Goal: Find specific page/section: Locate a particular part of the current website

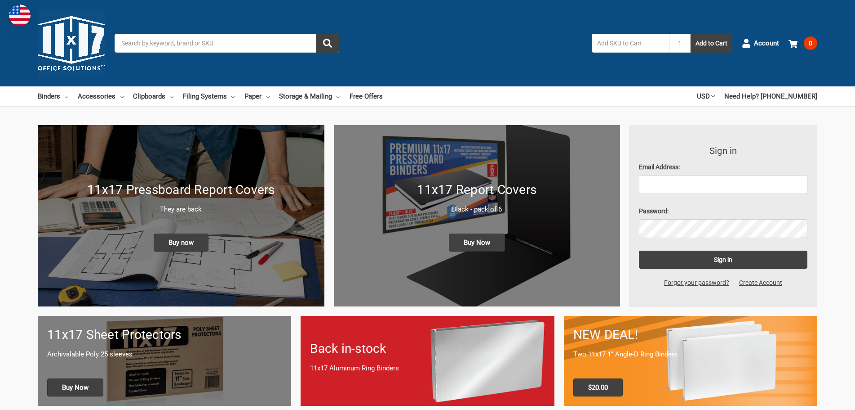
click at [256, 50] on input "Search" at bounding box center [227, 43] width 225 height 19
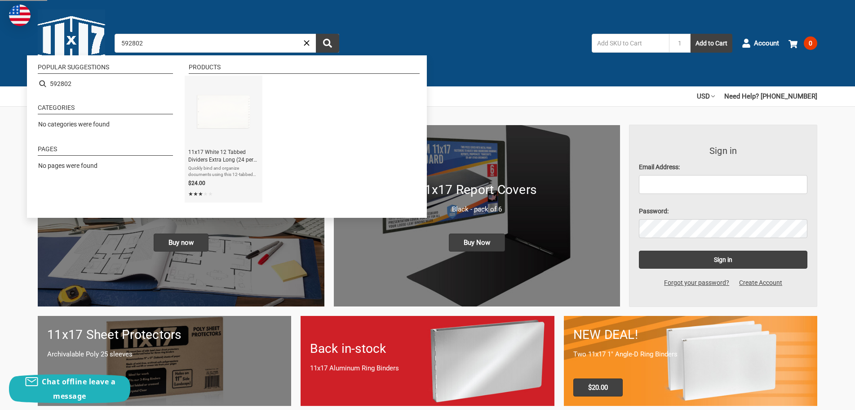
type input "592802"
click at [213, 164] on link "11x17 White 12 Tabbed Dividers Extra Long (24 per Package) With Holes Quickly b…" at bounding box center [223, 139] width 71 height 120
